Goal: Task Accomplishment & Management: Manage account settings

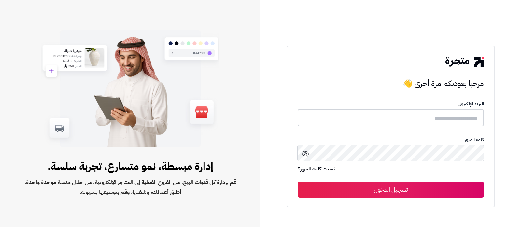
type input "**********"
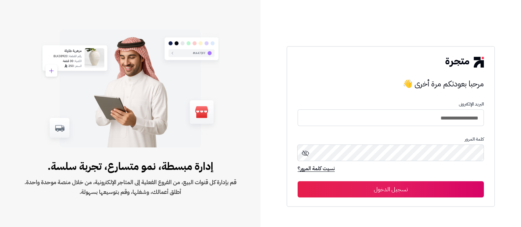
click at [410, 191] on button "تسجيل الدخول" at bounding box center [390, 190] width 186 height 16
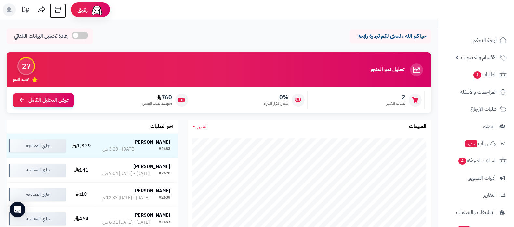
click at [60, 7] on icon at bounding box center [57, 9] width 13 height 13
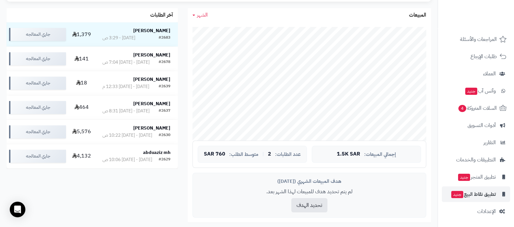
scroll to position [203, 0]
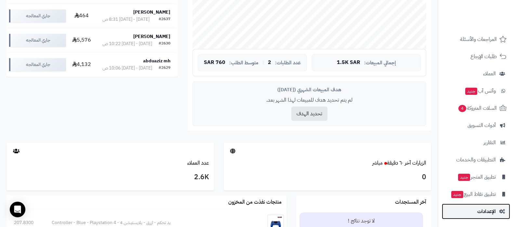
click at [482, 208] on span "الإعدادات" at bounding box center [487, 211] width 19 height 9
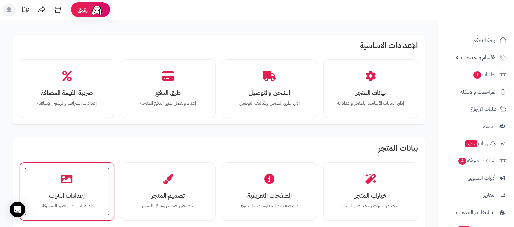
click at [68, 195] on h3 "إعدادات البنرات" at bounding box center [67, 196] width 72 height 7
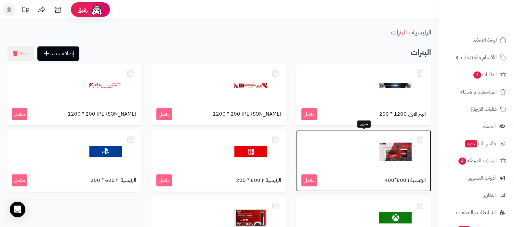
click at [368, 156] on div at bounding box center [364, 152] width 125 height 33
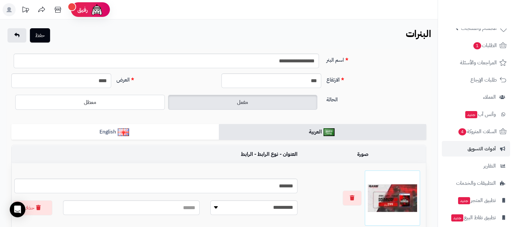
scroll to position [53, 0]
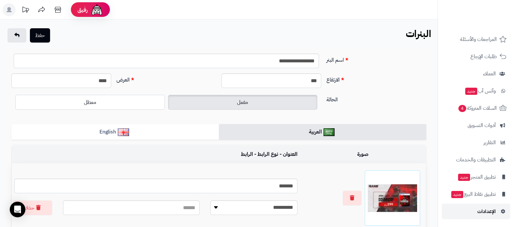
click at [486, 216] on link "الإعدادات" at bounding box center [476, 212] width 68 height 16
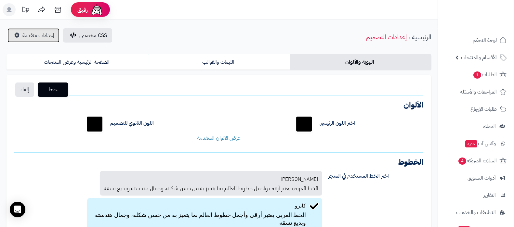
click at [30, 34] on span "إعدادات متقدمة" at bounding box center [38, 36] width 32 height 8
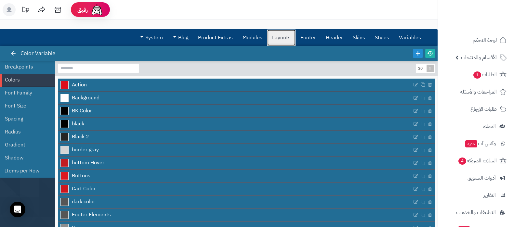
click at [279, 38] on link "Layouts" at bounding box center [281, 38] width 28 height 16
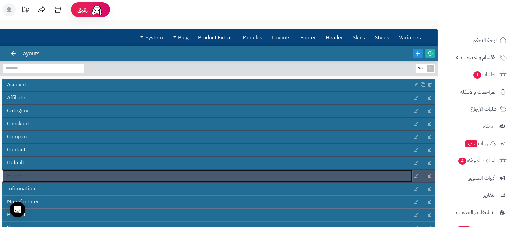
click at [170, 175] on link "Home" at bounding box center [207, 176] width 410 height 12
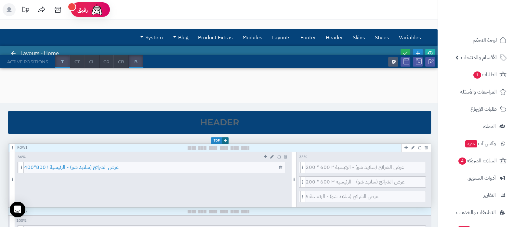
click at [142, 170] on span "عرض الشرائح (سلايد شو) - الرئيسية ١ 800*400" at bounding box center [154, 167] width 261 height 11
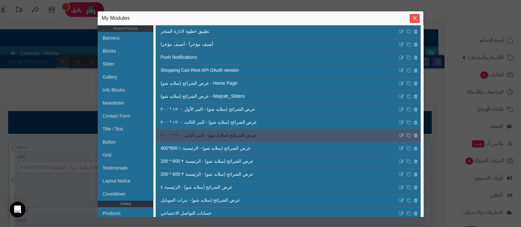
scroll to position [158, 0]
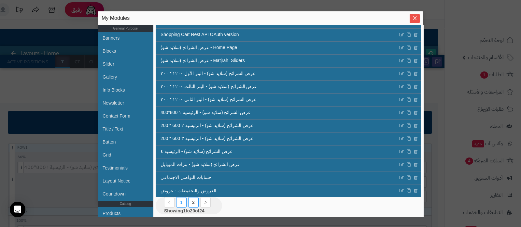
click at [194, 204] on link "2" at bounding box center [193, 202] width 3 height 5
click at [181, 201] on link "1" at bounding box center [181, 202] width 3 height 5
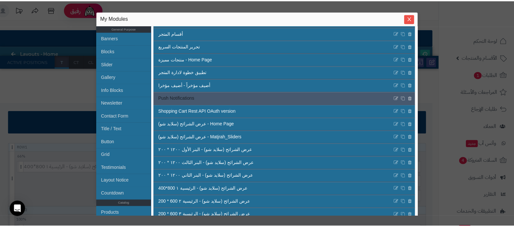
scroll to position [122, 0]
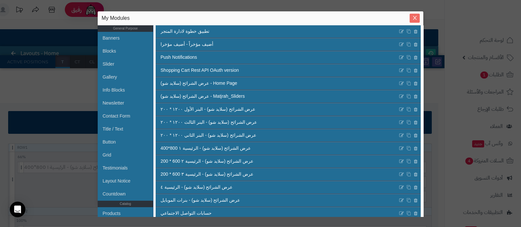
click at [415, 19] on icon "Close" at bounding box center [415, 18] width 4 height 4
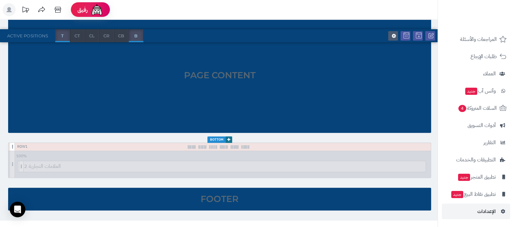
scroll to position [506, 0]
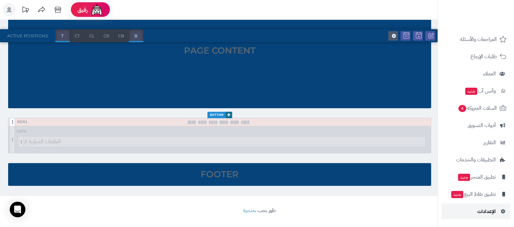
click at [482, 209] on span "الإعدادات" at bounding box center [487, 211] width 19 height 9
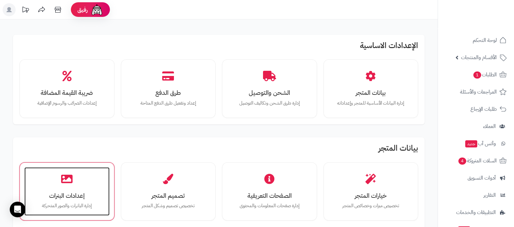
click at [78, 189] on div "إعدادات البنرات إدارة البانرات والصور المتحركة" at bounding box center [66, 192] width 85 height 49
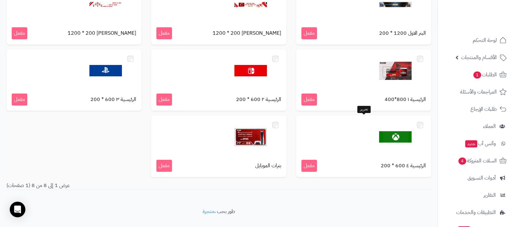
scroll to position [81, 0]
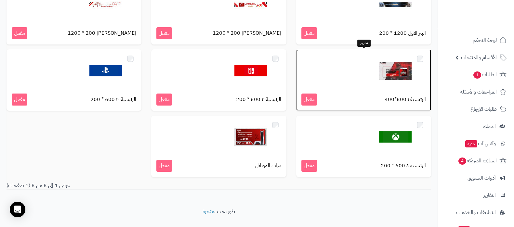
click at [397, 73] on img at bounding box center [395, 71] width 33 height 33
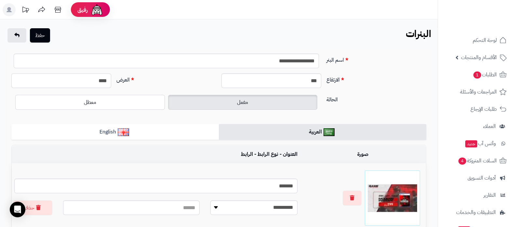
click at [100, 78] on input "****" at bounding box center [61, 81] width 100 height 15
type input "****"
click at [293, 81] on input "***" at bounding box center [272, 81] width 100 height 15
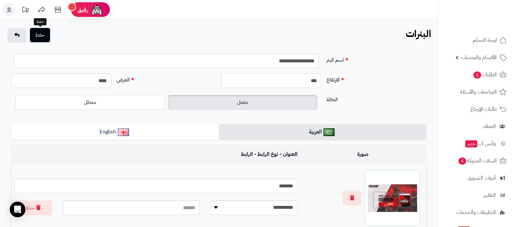
type input "***"
click at [46, 32] on button "حفظ" at bounding box center [40, 35] width 20 height 14
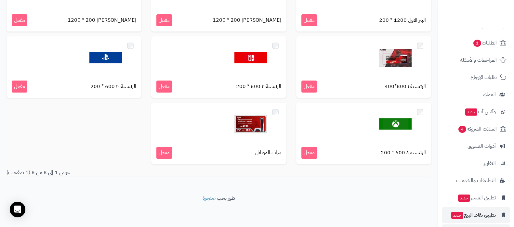
scroll to position [53, 0]
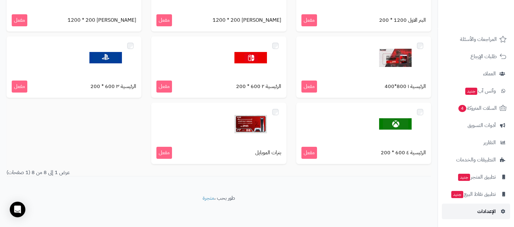
click at [482, 211] on span "الإعدادات" at bounding box center [487, 211] width 19 height 9
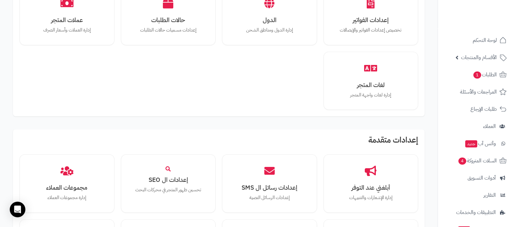
scroll to position [602, 0]
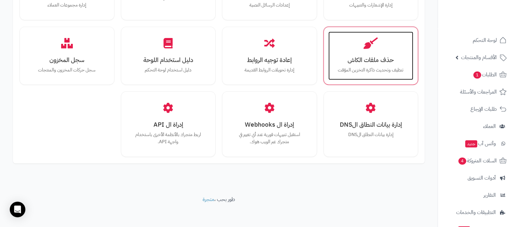
click at [376, 64] on div "حذف ملفات الكاش تنظيف وتحديث ذاكرة التخزين المؤقت" at bounding box center [371, 56] width 85 height 49
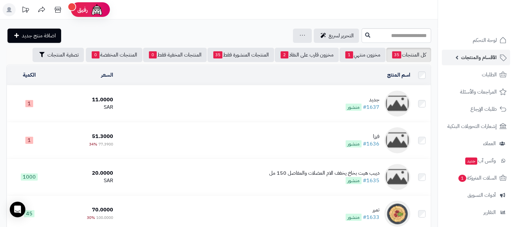
click at [478, 64] on link "الأقسام والمنتجات" at bounding box center [476, 58] width 68 height 16
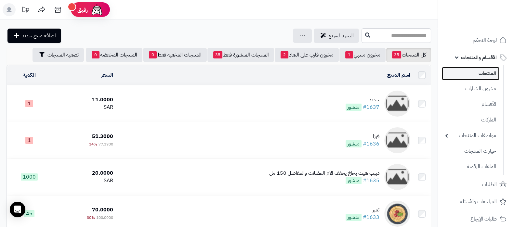
click at [478, 76] on link "المنتجات" at bounding box center [471, 73] width 58 height 13
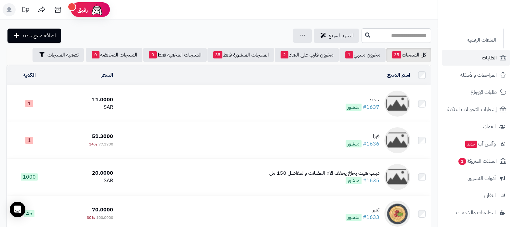
scroll to position [99, 0]
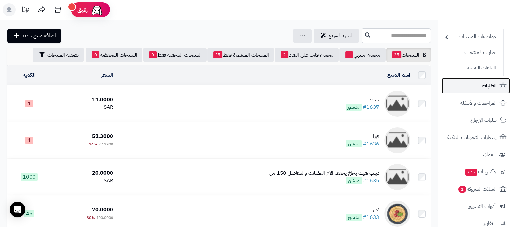
click at [482, 88] on link "الطلبات" at bounding box center [476, 86] width 68 height 16
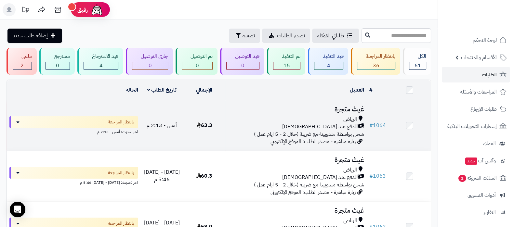
click at [338, 111] on h3 "غيث متجرة" at bounding box center [296, 109] width 136 height 7
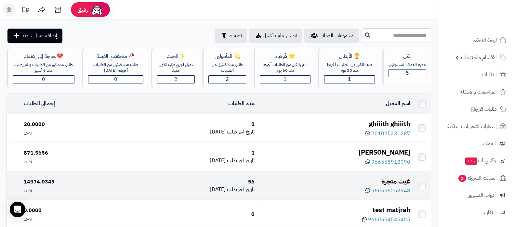
click at [389, 178] on div "غيث متجرة" at bounding box center [335, 181] width 151 height 9
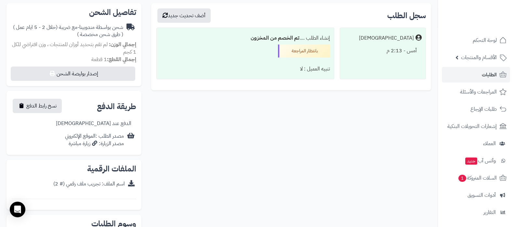
scroll to position [115, 0]
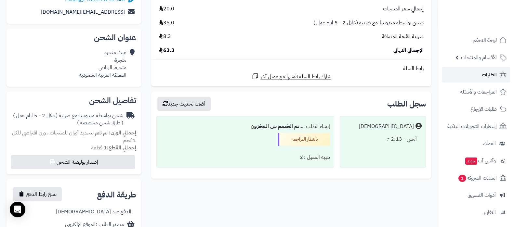
click at [482, 74] on link "الطلبات" at bounding box center [476, 75] width 68 height 16
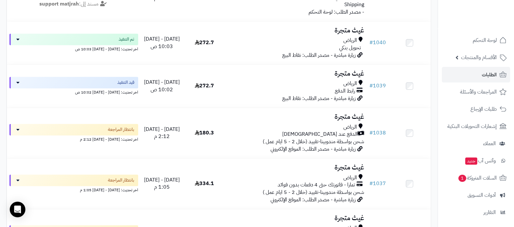
scroll to position [1301, 0]
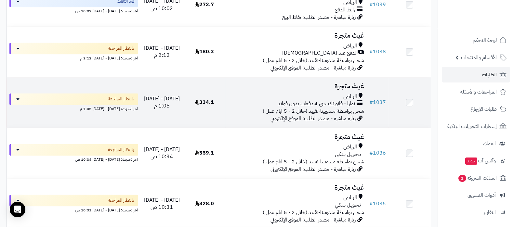
click at [319, 93] on div "الرياض" at bounding box center [296, 96] width 136 height 7
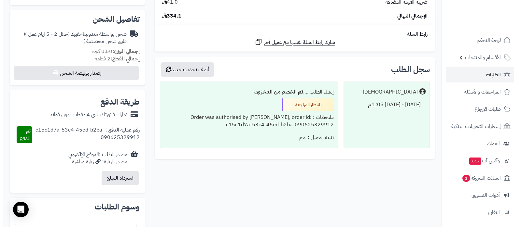
scroll to position [244, 0]
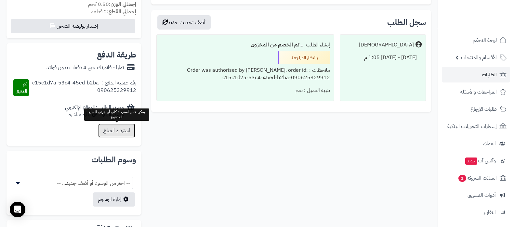
click at [128, 135] on button "استرداد المبلغ" at bounding box center [116, 131] width 37 height 14
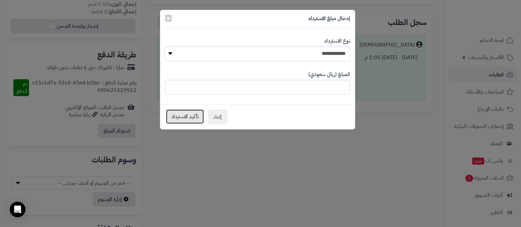
click at [184, 119] on button "تأكيد الاسترداد" at bounding box center [185, 117] width 38 height 14
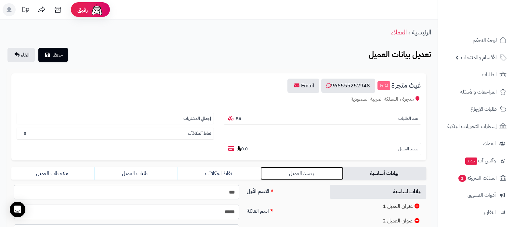
click at [289, 170] on link "رصيد العميل" at bounding box center [302, 173] width 83 height 13
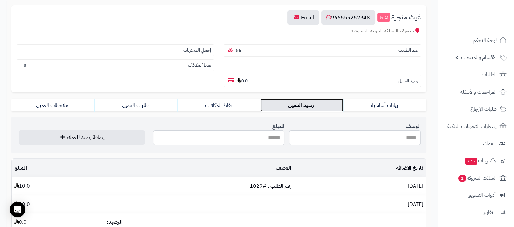
scroll to position [81, 0]
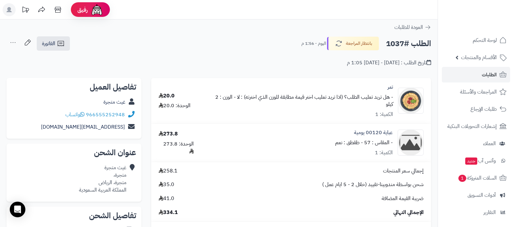
scroll to position [244, 0]
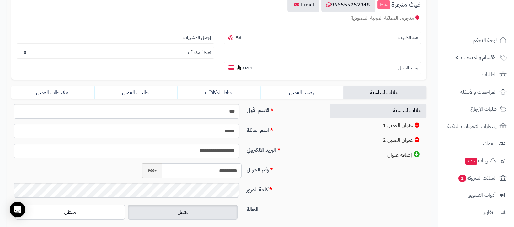
scroll to position [81, 0]
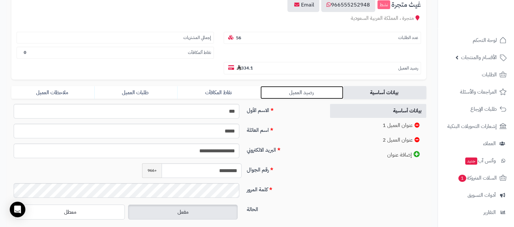
click at [305, 96] on link "رصيد العميل" at bounding box center [302, 92] width 83 height 13
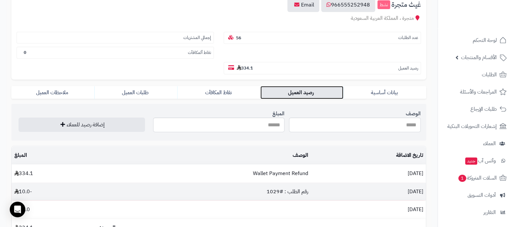
scroll to position [122, 0]
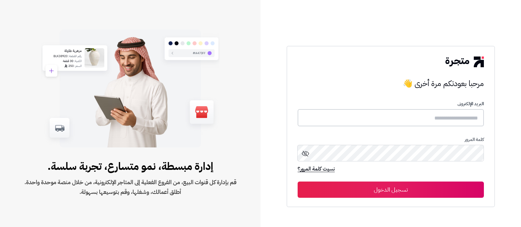
type input "**********"
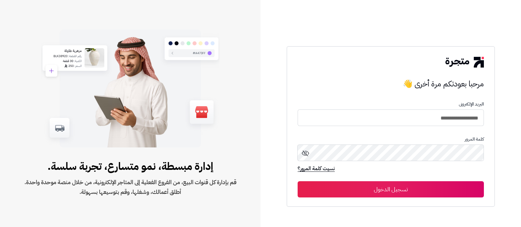
click at [409, 186] on button "تسجيل الدخول" at bounding box center [390, 190] width 186 height 16
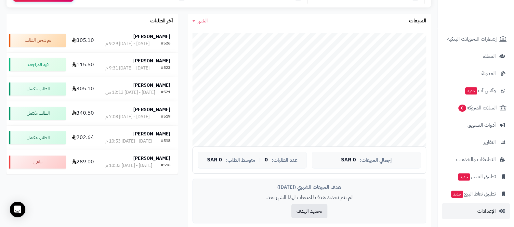
scroll to position [162, 0]
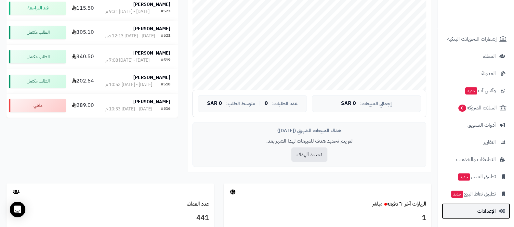
click at [483, 210] on span "الإعدادات" at bounding box center [487, 211] width 19 height 9
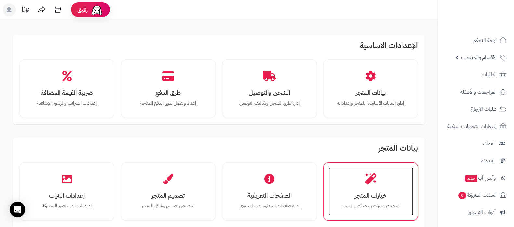
click at [360, 183] on div "خيارات المتجر تخصيص ميزات وخصائص المتجر" at bounding box center [371, 192] width 85 height 49
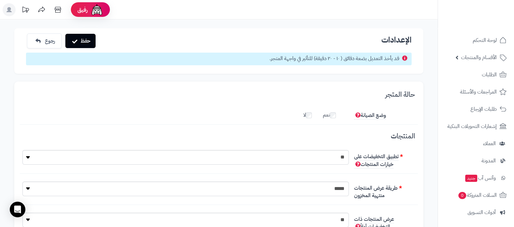
scroll to position [5, 0]
click at [10, 12] on icon at bounding box center [9, 9] width 5 height 5
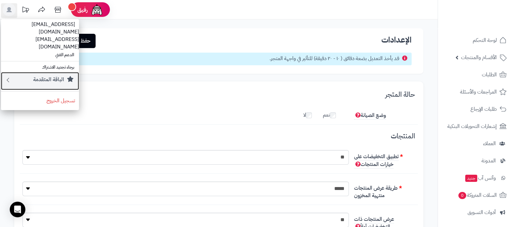
click at [47, 76] on small "الباقة المتقدمة" at bounding box center [48, 80] width 31 height 8
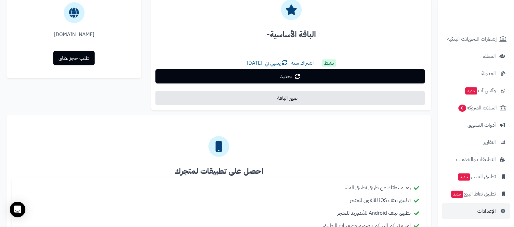
scroll to position [122, 0]
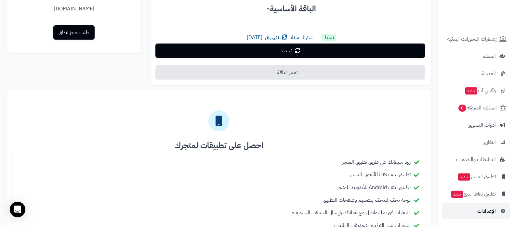
click at [479, 211] on span "الإعدادات" at bounding box center [487, 211] width 19 height 9
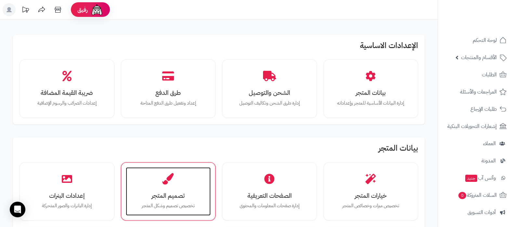
click at [180, 182] on div "تصميم المتجر تخصيص تصميم وشكل المتجر" at bounding box center [168, 192] width 85 height 49
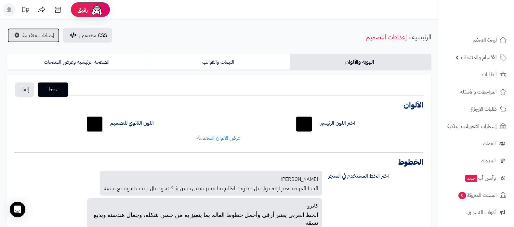
click at [29, 37] on span "إعدادات متقدمة" at bounding box center [38, 36] width 32 height 8
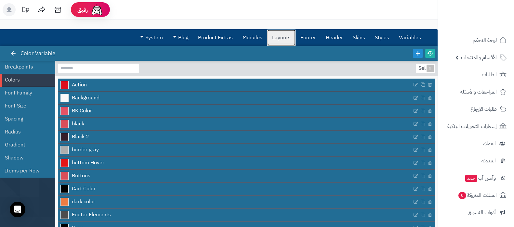
click at [286, 40] on link "Layouts" at bounding box center [281, 38] width 28 height 16
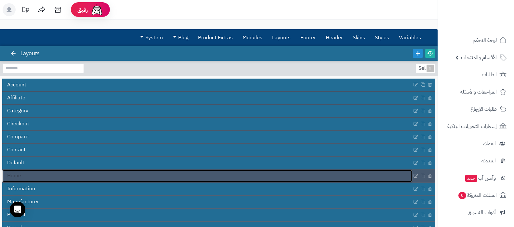
click at [197, 175] on link "Home" at bounding box center [207, 176] width 410 height 12
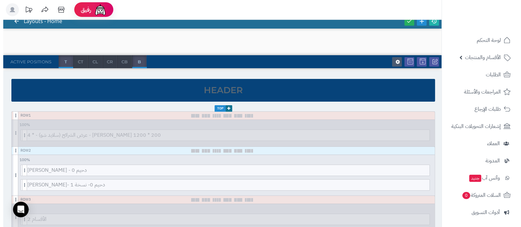
scroll to position [81, 0]
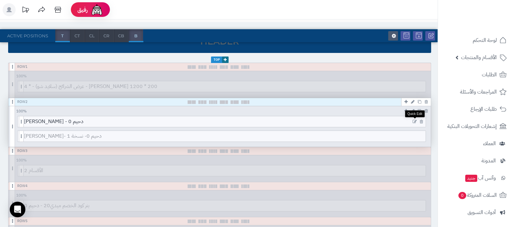
click at [414, 120] on icon at bounding box center [415, 122] width 4 height 5
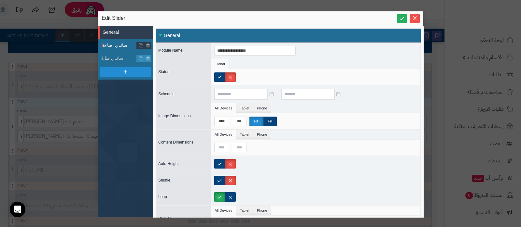
click at [116, 48] on span "ساندي اضاءة" at bounding box center [119, 45] width 34 height 7
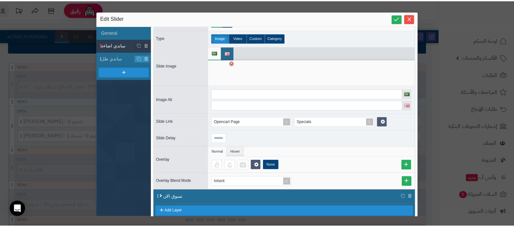
scroll to position [59, 0]
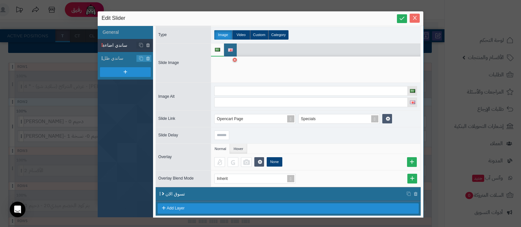
click at [416, 19] on icon "Close" at bounding box center [414, 17] width 5 height 5
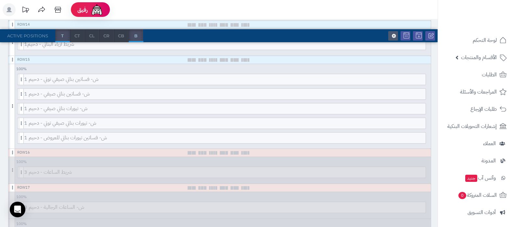
scroll to position [610, 0]
